Goal: Task Accomplishment & Management: Use online tool/utility

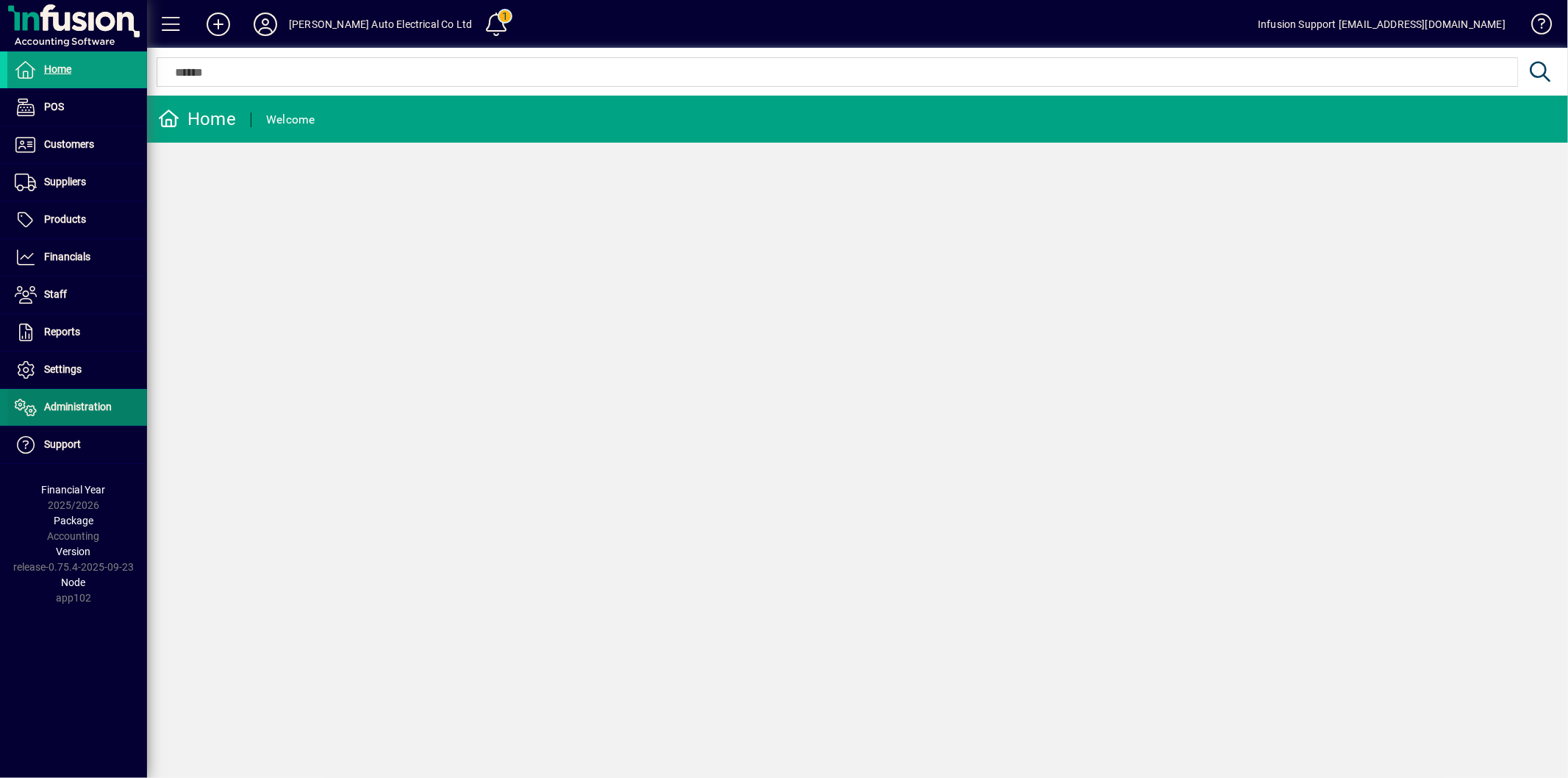
click at [87, 410] on span "Administration" at bounding box center [78, 406] width 68 height 12
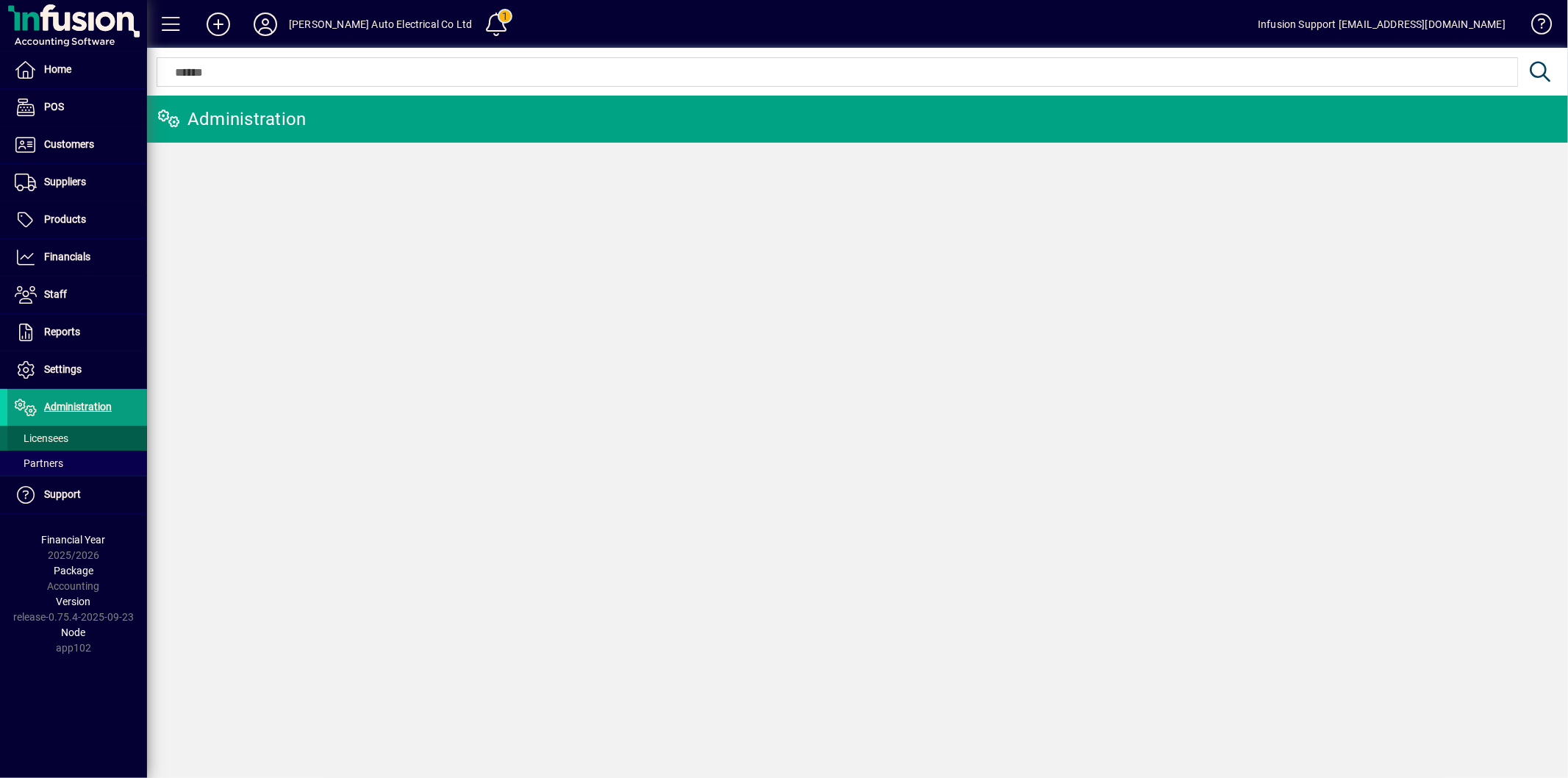
click at [74, 432] on span at bounding box center [77, 438] width 139 height 35
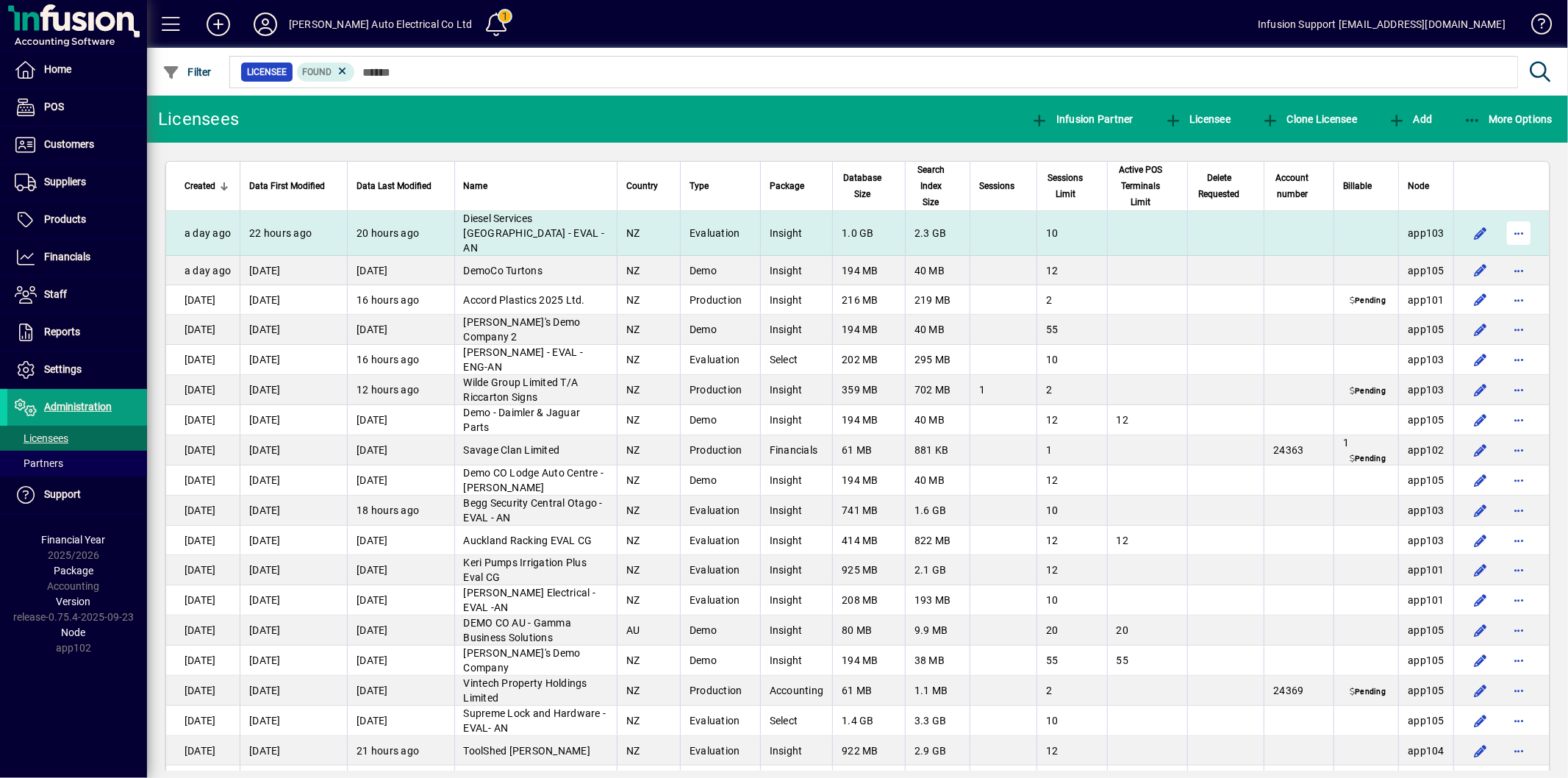
click at [1507, 229] on span "button" at bounding box center [1518, 232] width 35 height 35
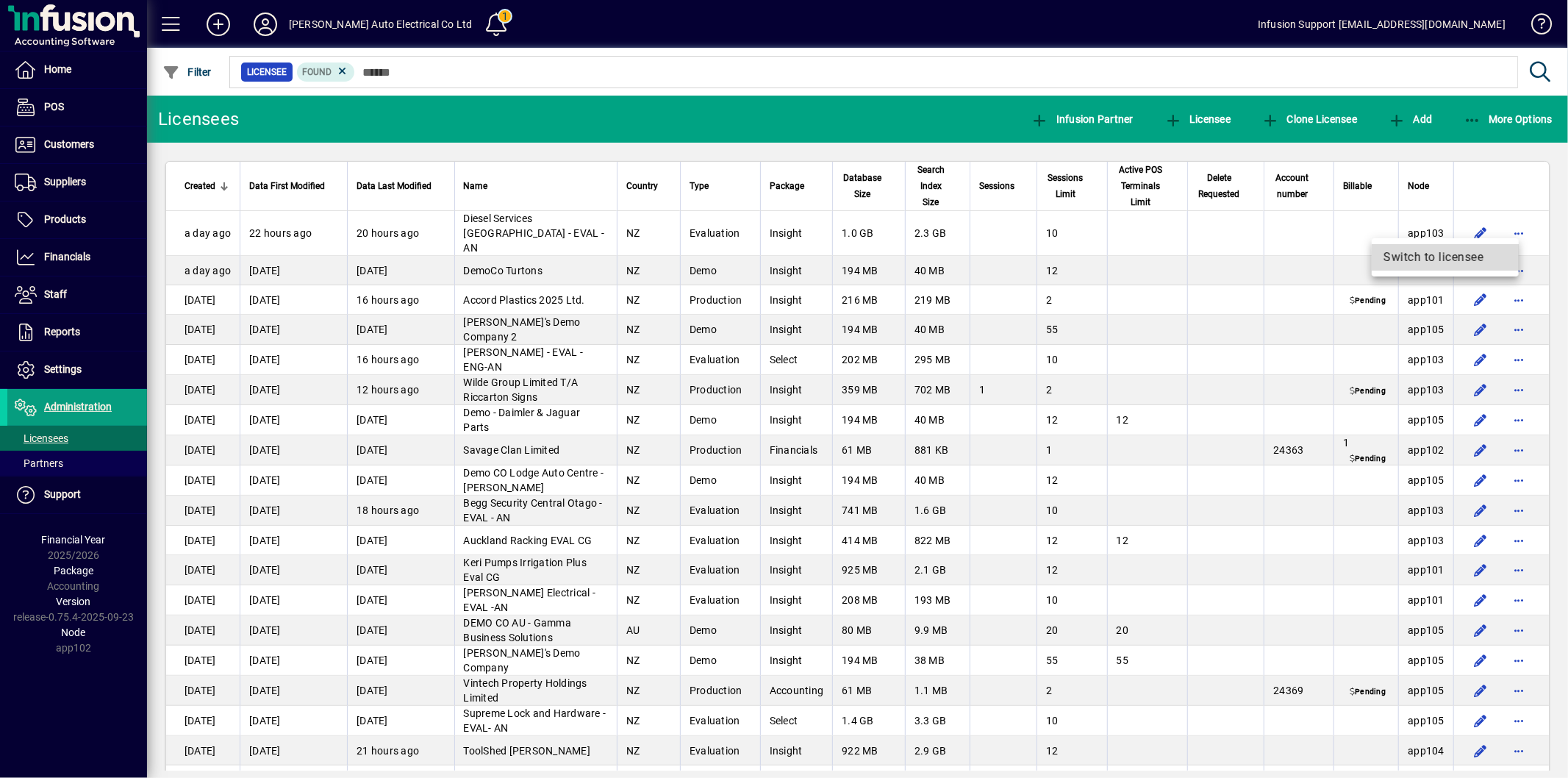
click at [1437, 252] on span "Switch to licensee" at bounding box center [1445, 258] width 124 height 18
